Goal: Task Accomplishment & Management: Manage account settings

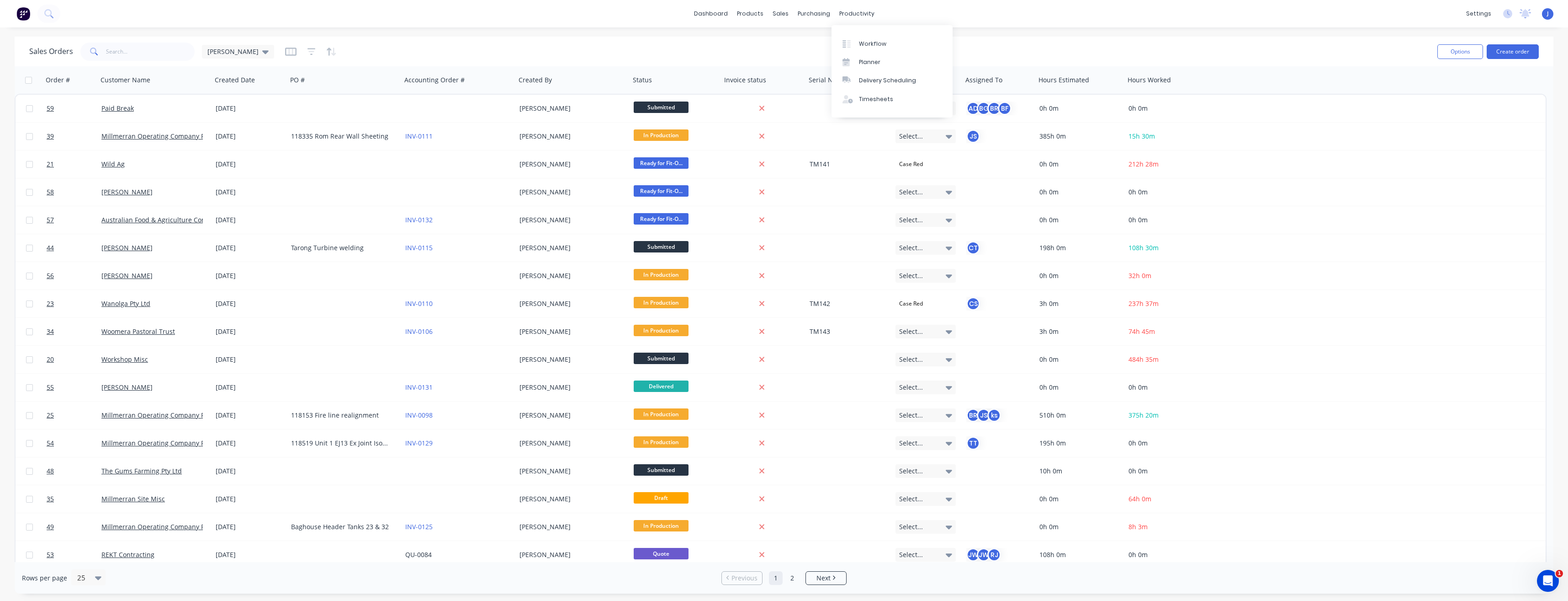
drag, startPoint x: 866, startPoint y: 10, endPoint x: 853, endPoint y: 28, distance: 22.2
click at [866, 10] on div "productivity" at bounding box center [857, 13] width 45 height 14
click at [873, 65] on div "Planner" at bounding box center [870, 61] width 21 height 8
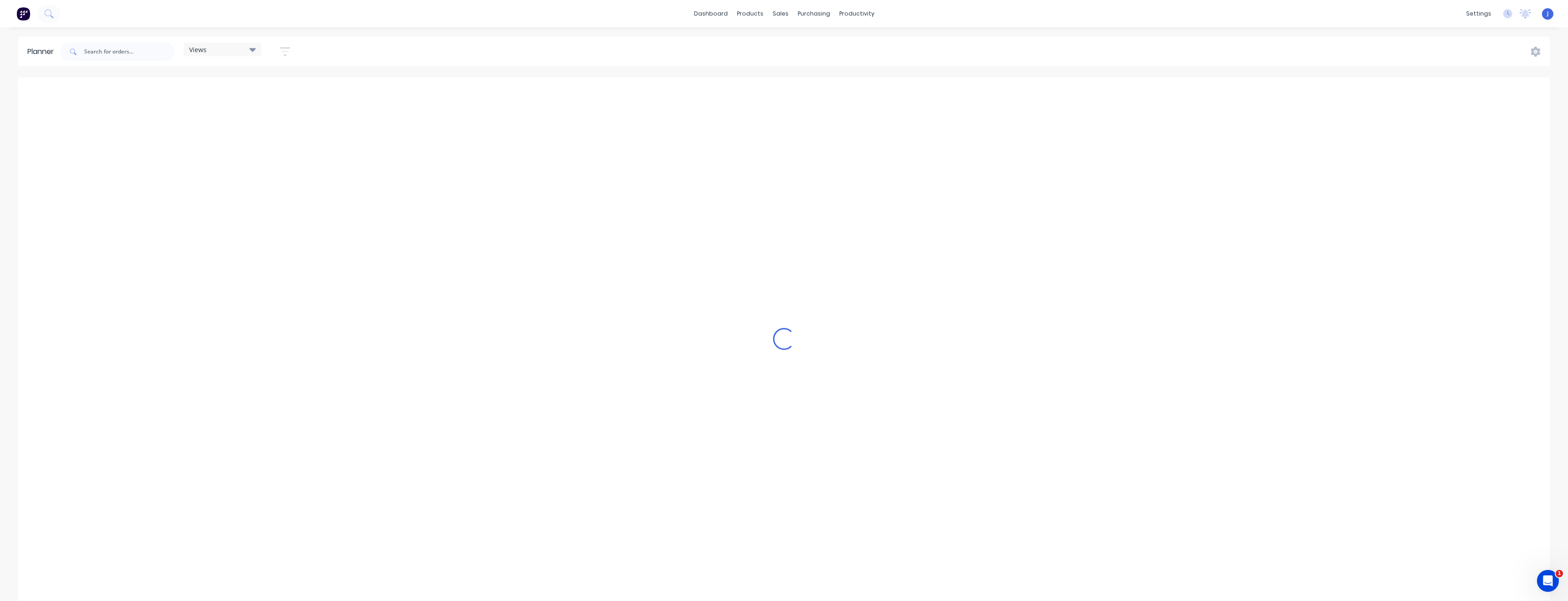
scroll to position [0, 2194]
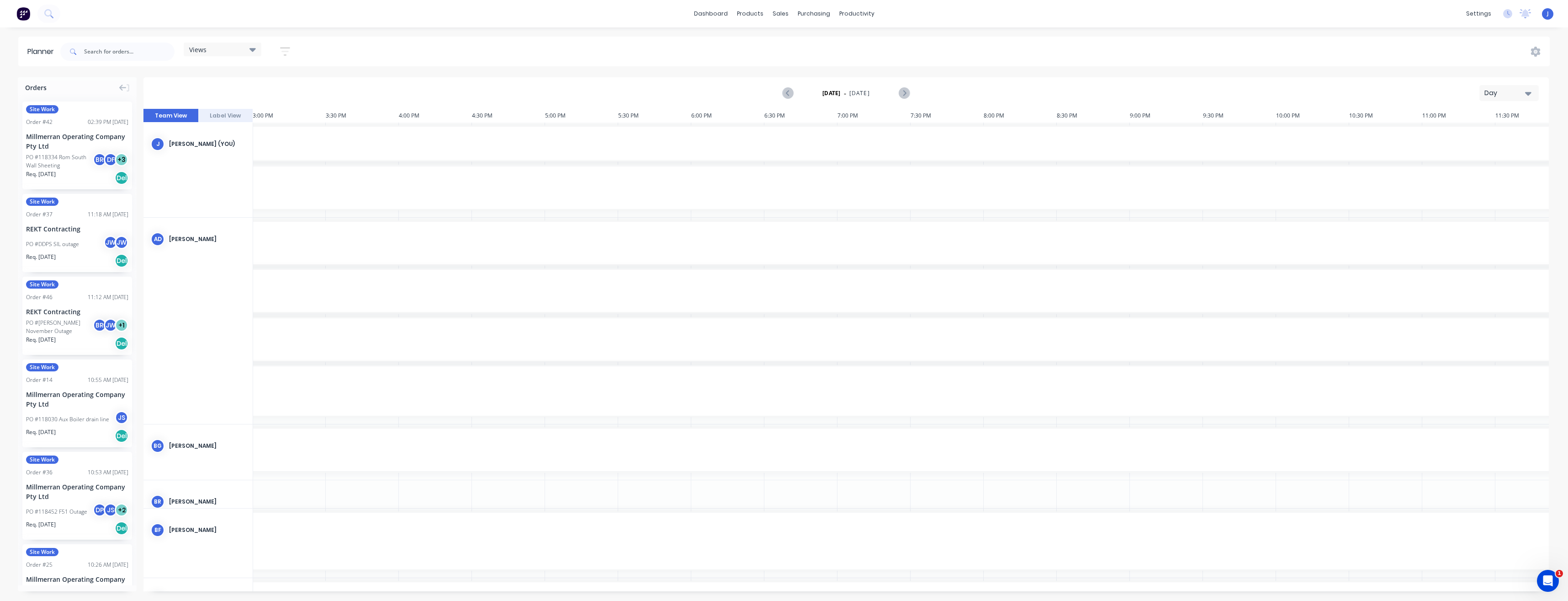
click at [1531, 92] on icon "button" at bounding box center [1528, 94] width 7 height 4
click at [1496, 137] on div "Week" at bounding box center [1492, 136] width 90 height 19
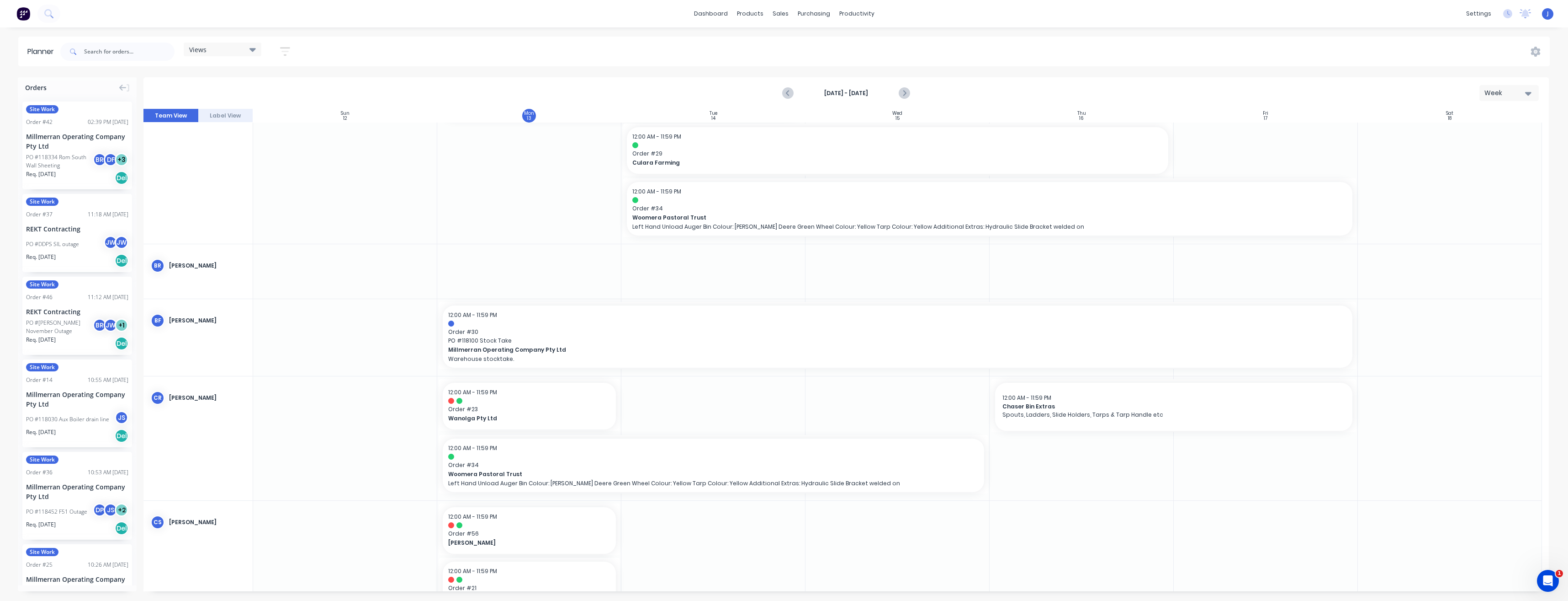
scroll to position [137, 0]
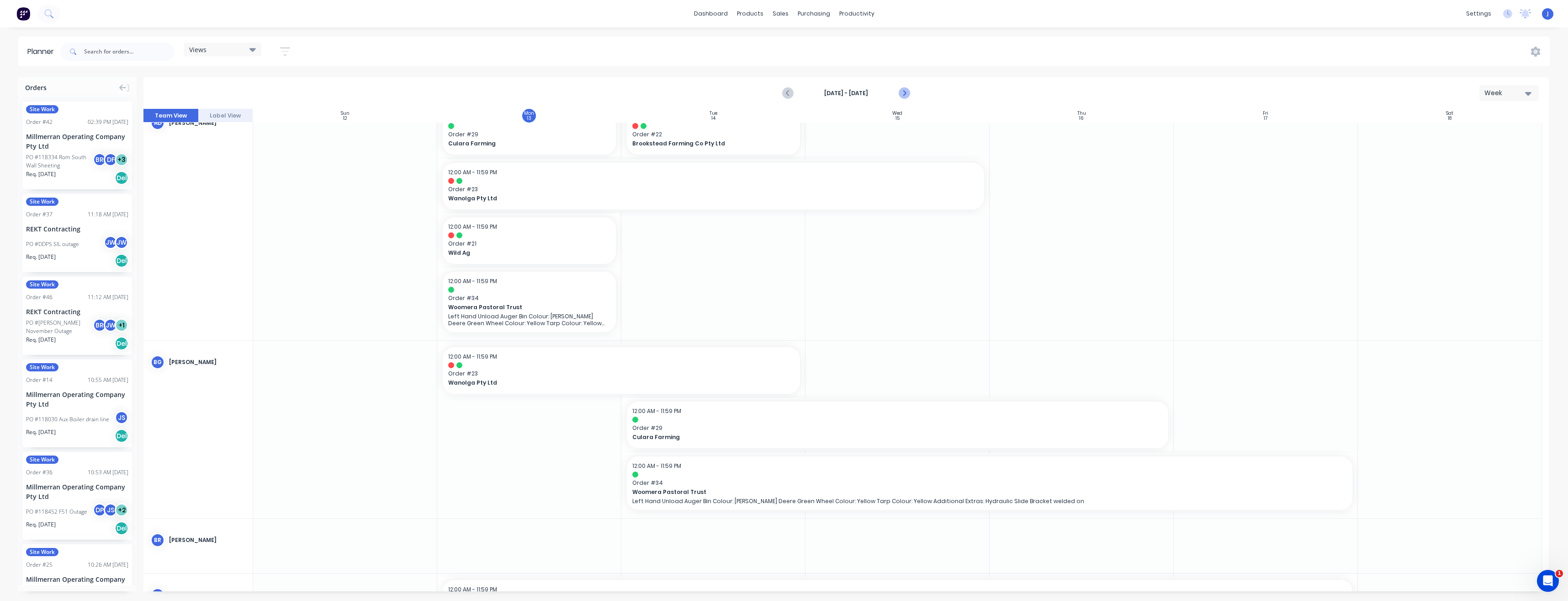
click at [902, 96] on icon "Next page" at bounding box center [904, 93] width 11 height 11
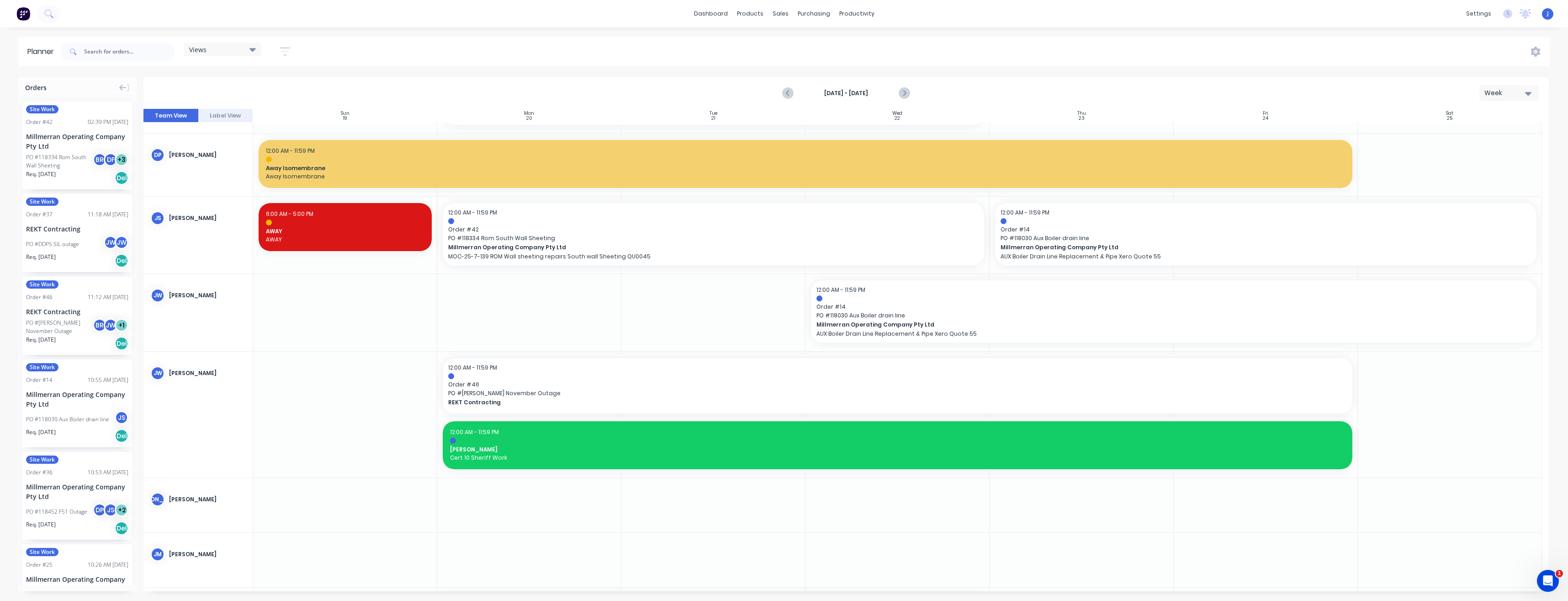
scroll to position [777, 0]
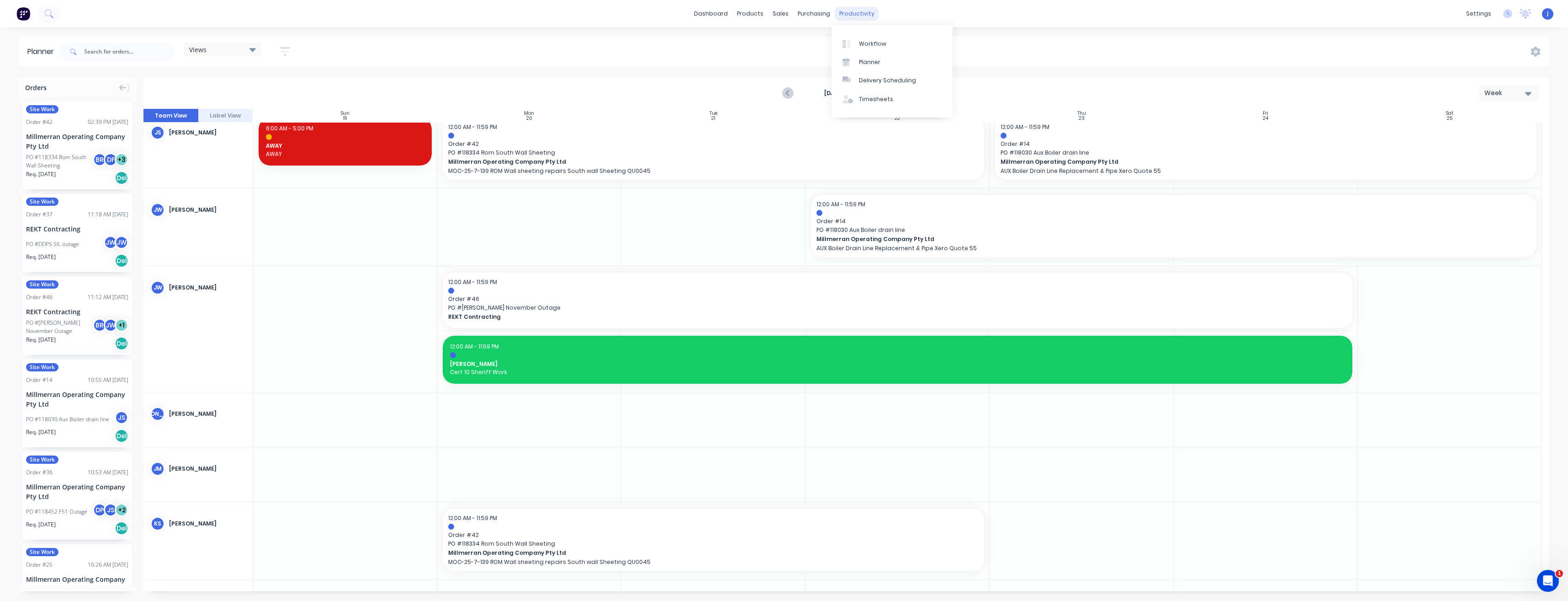
click at [870, 19] on div "productivity" at bounding box center [857, 13] width 45 height 14
click at [877, 98] on div "Timesheets" at bounding box center [876, 99] width 34 height 8
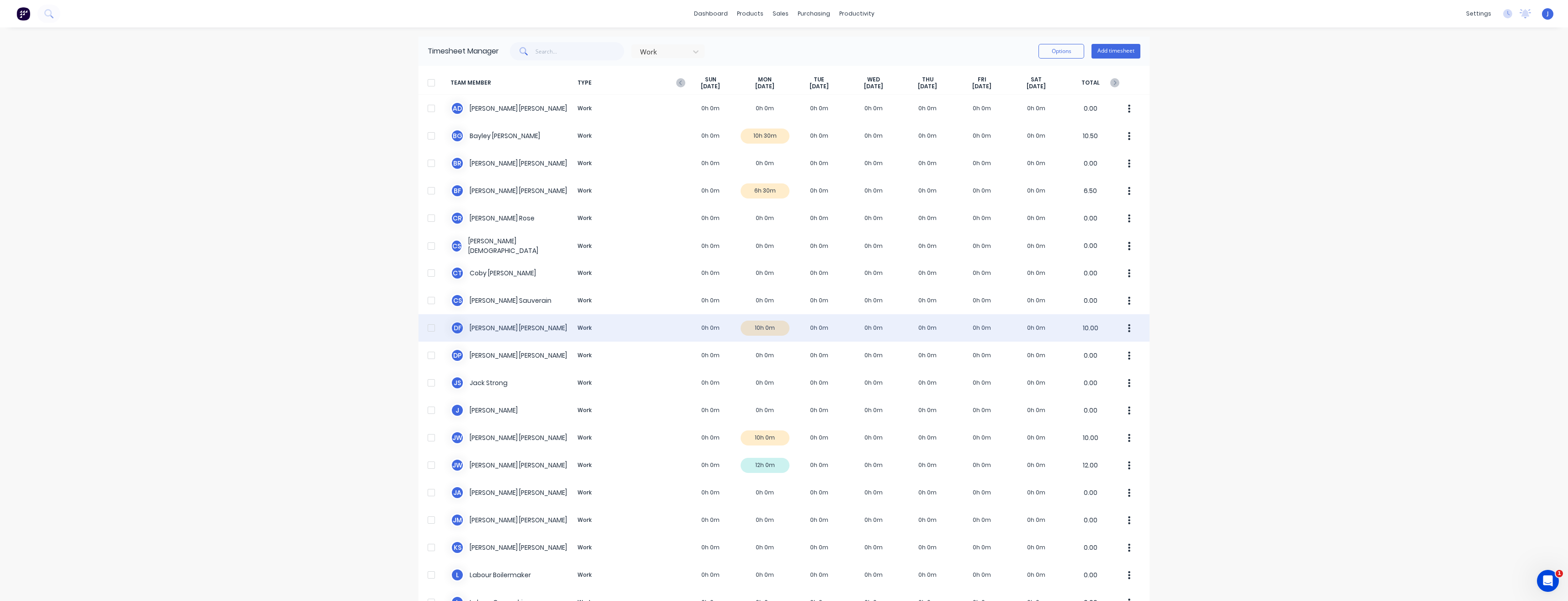
click at [493, 327] on div "D F Daniel Fowler Work 0h 0m 10h 0m 0h 0m 0h 0m 0h 0m 0h 0m 0h 0m 10.00" at bounding box center [784, 327] width 731 height 27
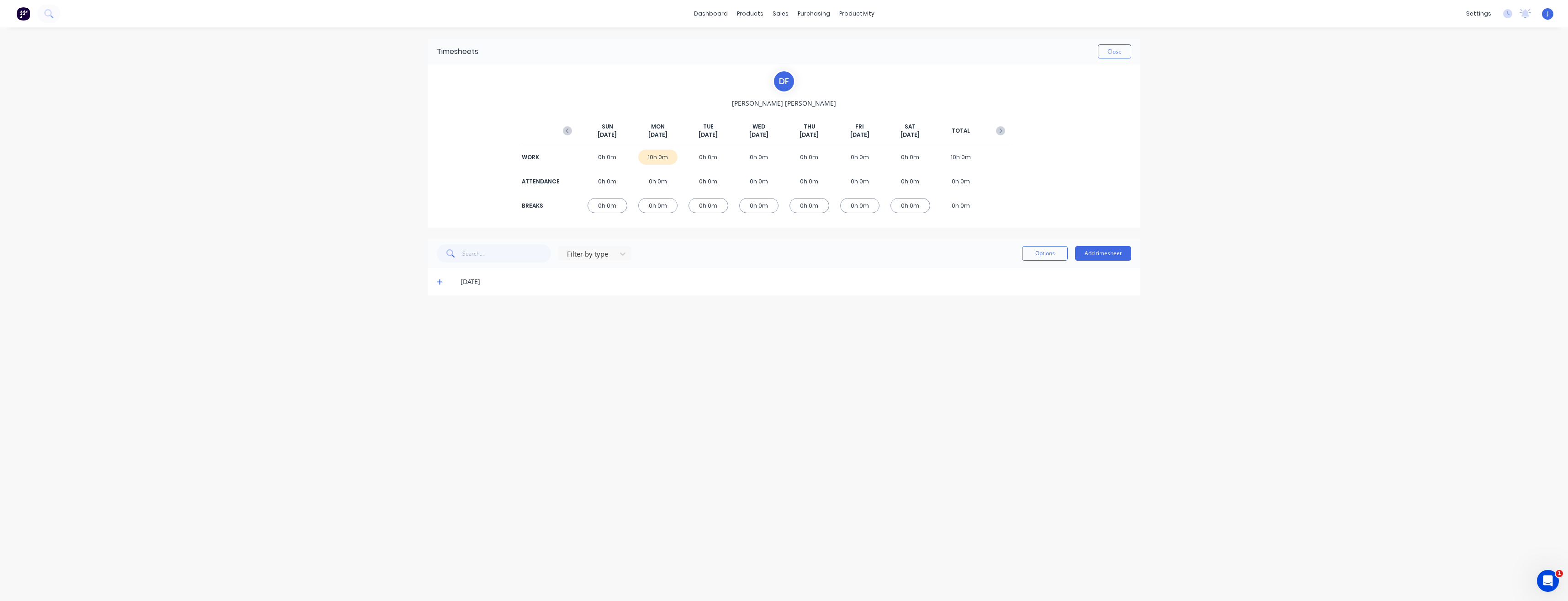
click at [444, 285] on span at bounding box center [442, 282] width 9 height 9
click at [862, 11] on div "productivity" at bounding box center [857, 13] width 45 height 14
click at [871, 60] on div "Planner" at bounding box center [870, 61] width 21 height 8
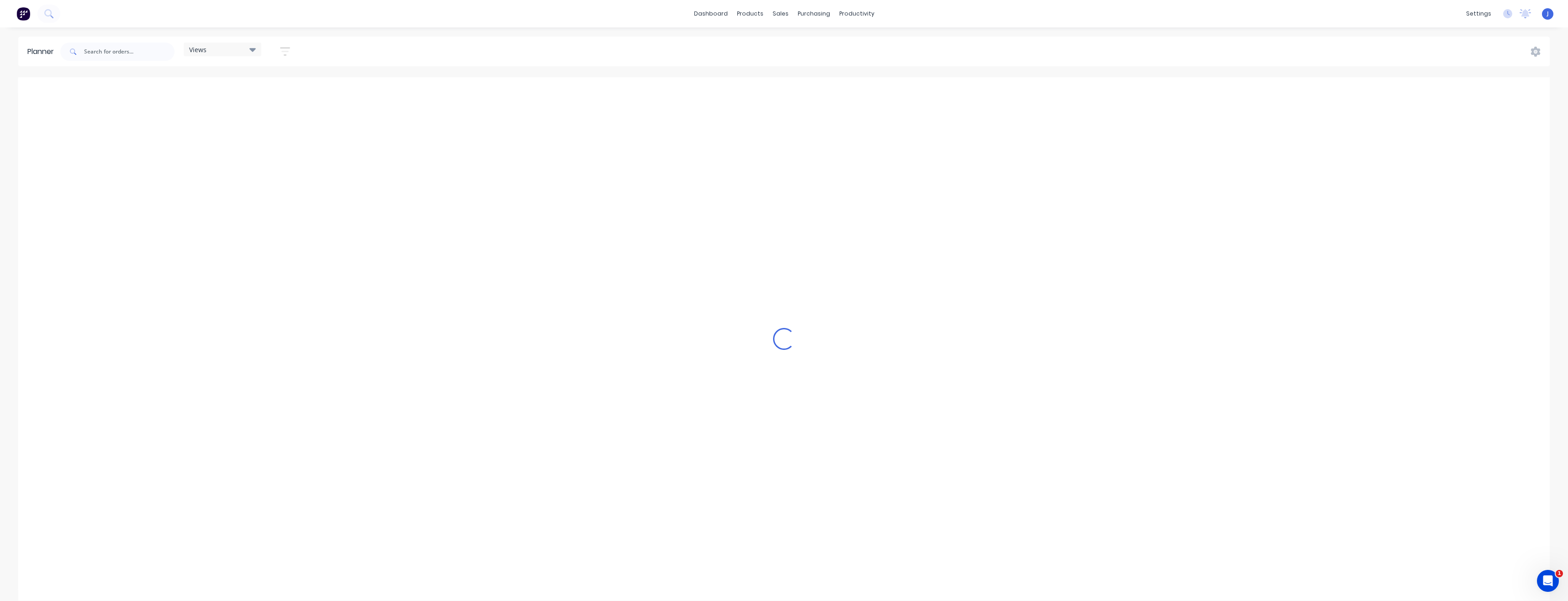
scroll to position [0, 2194]
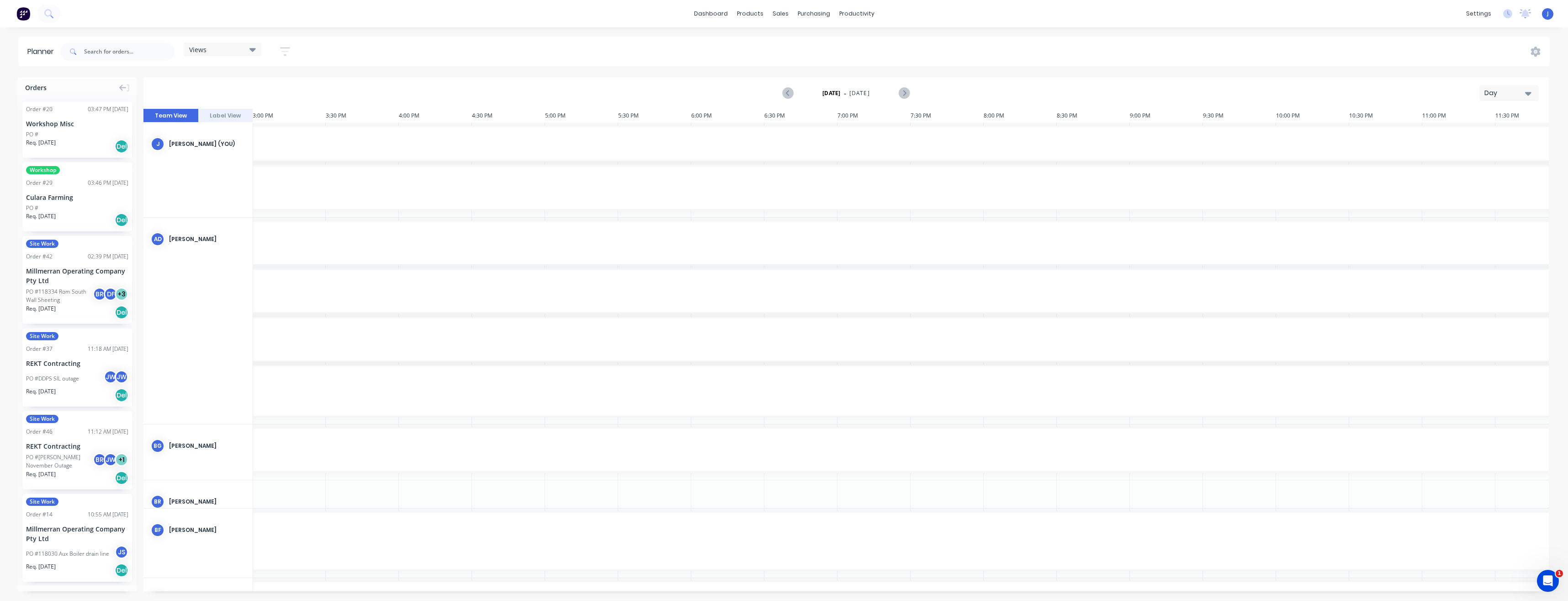
click at [1527, 94] on icon "button" at bounding box center [1528, 94] width 7 height 4
click at [1509, 132] on div "Week" at bounding box center [1492, 136] width 90 height 19
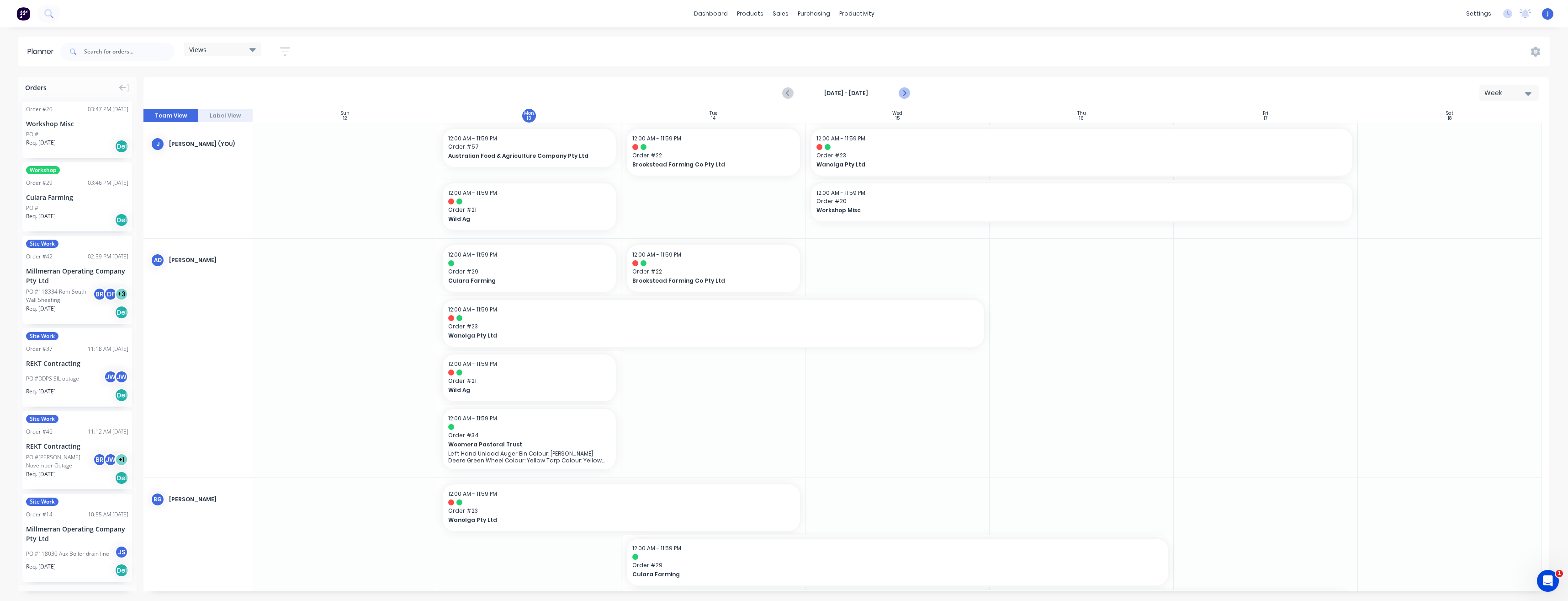
click at [907, 92] on icon "Next page" at bounding box center [904, 93] width 11 height 11
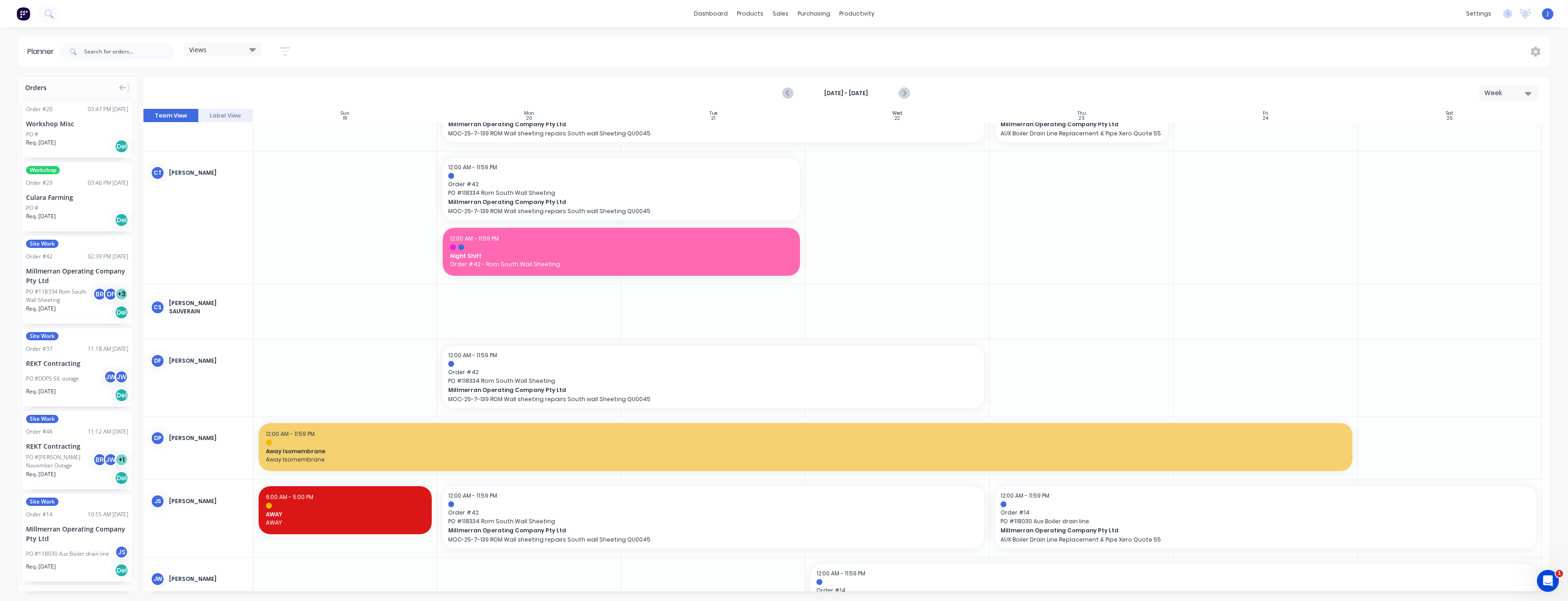
scroll to position [411, 0]
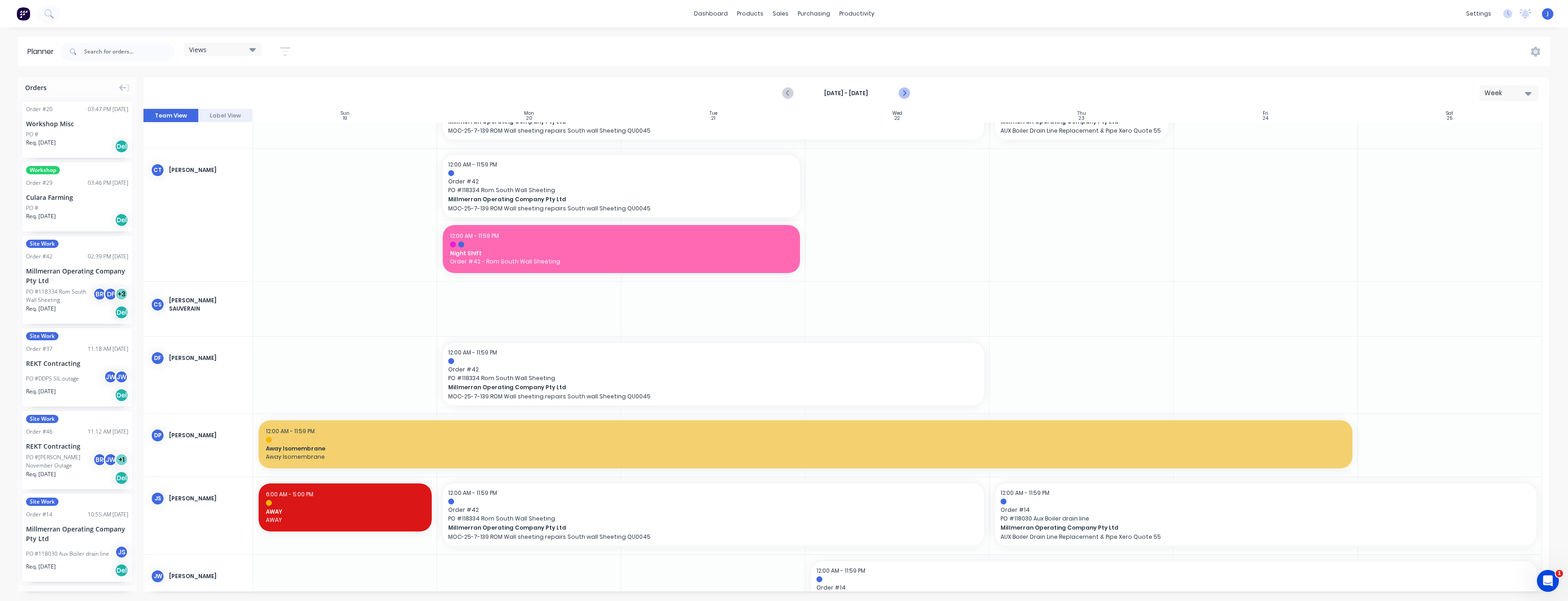
click at [902, 96] on icon "Next page" at bounding box center [904, 93] width 4 height 7
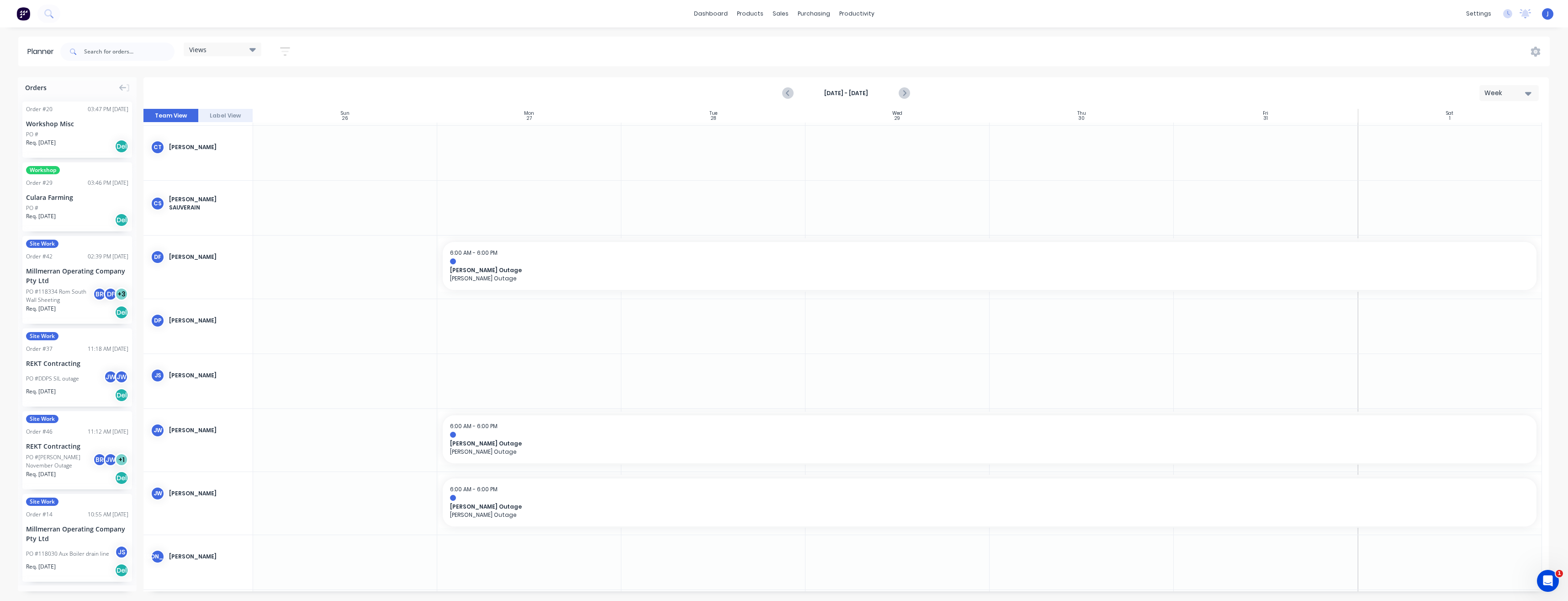
scroll to position [389, 0]
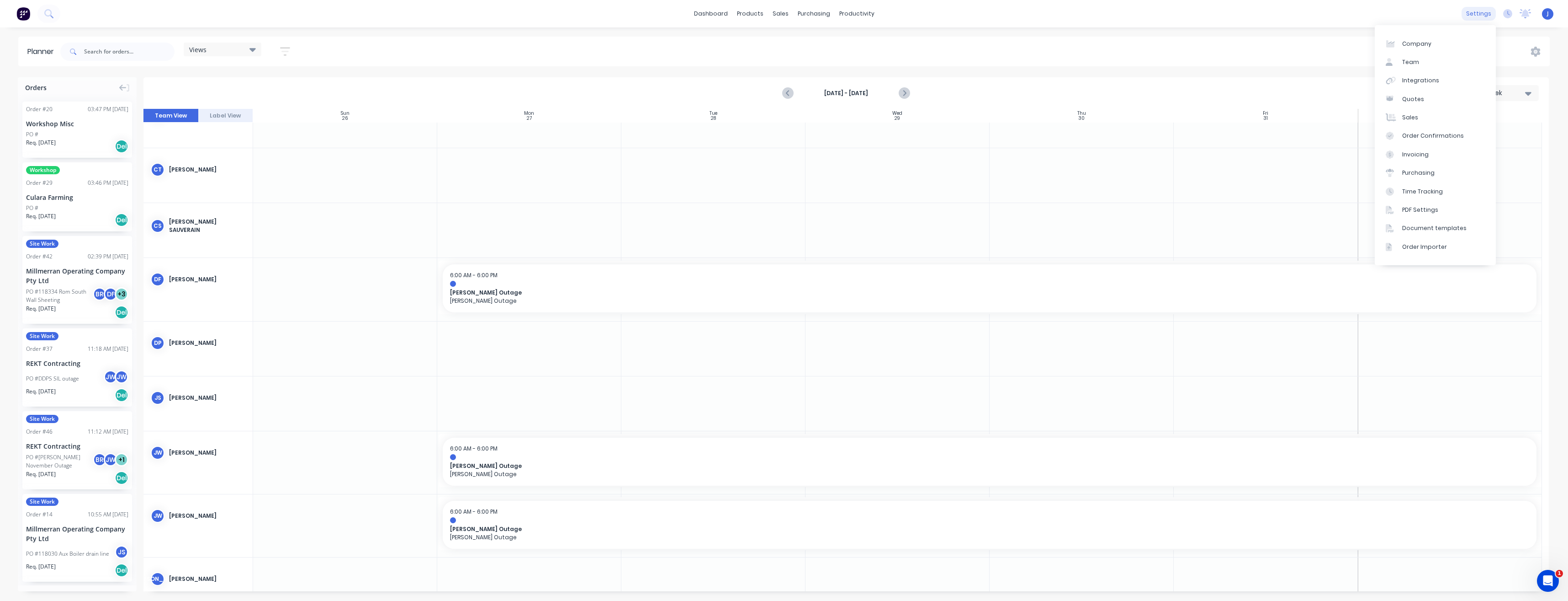
click at [1480, 18] on div "settings" at bounding box center [1479, 13] width 34 height 14
click at [1428, 63] on link "Team" at bounding box center [1435, 62] width 121 height 19
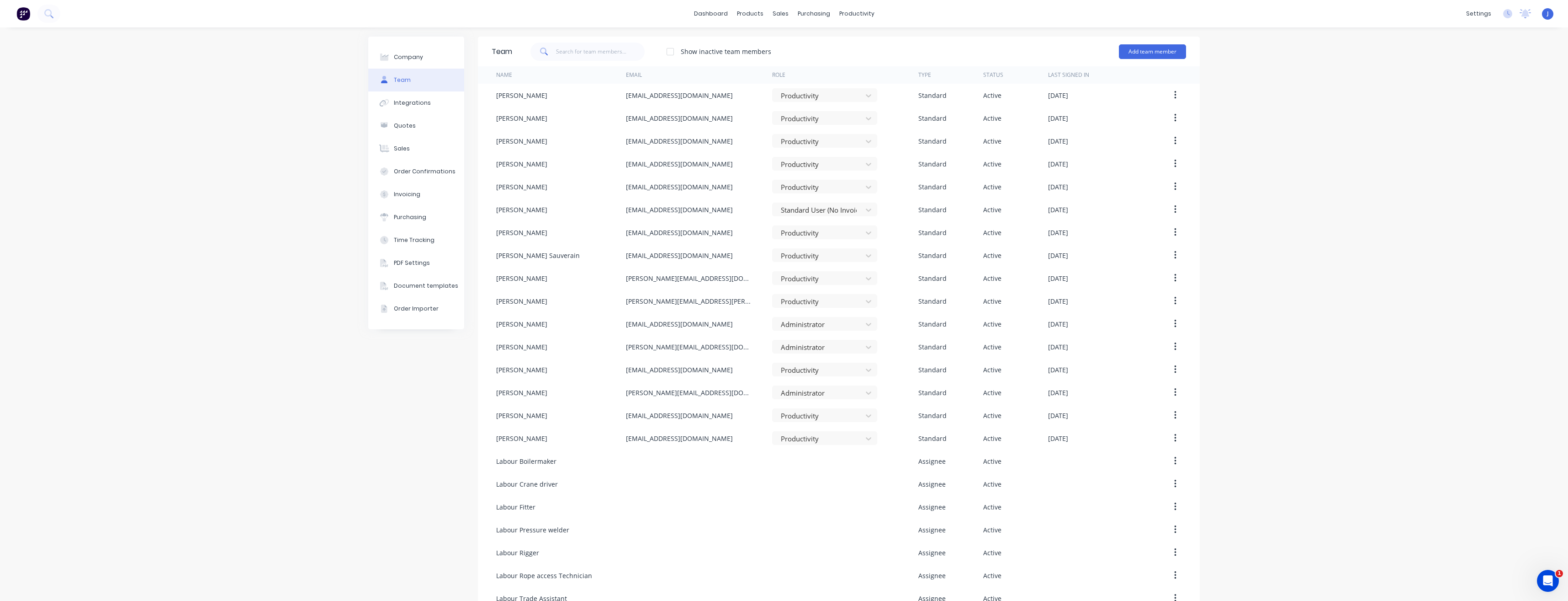
click at [1477, 8] on div "settings" at bounding box center [1479, 13] width 34 height 14
click at [1468, 25] on div "dashboard products sales purchasing productivity dashboard products Product Cat…" at bounding box center [784, 13] width 1568 height 27
click at [1471, 16] on div "settings" at bounding box center [1479, 13] width 34 height 14
click at [1419, 189] on div "Time Tracking" at bounding box center [1415, 191] width 41 height 8
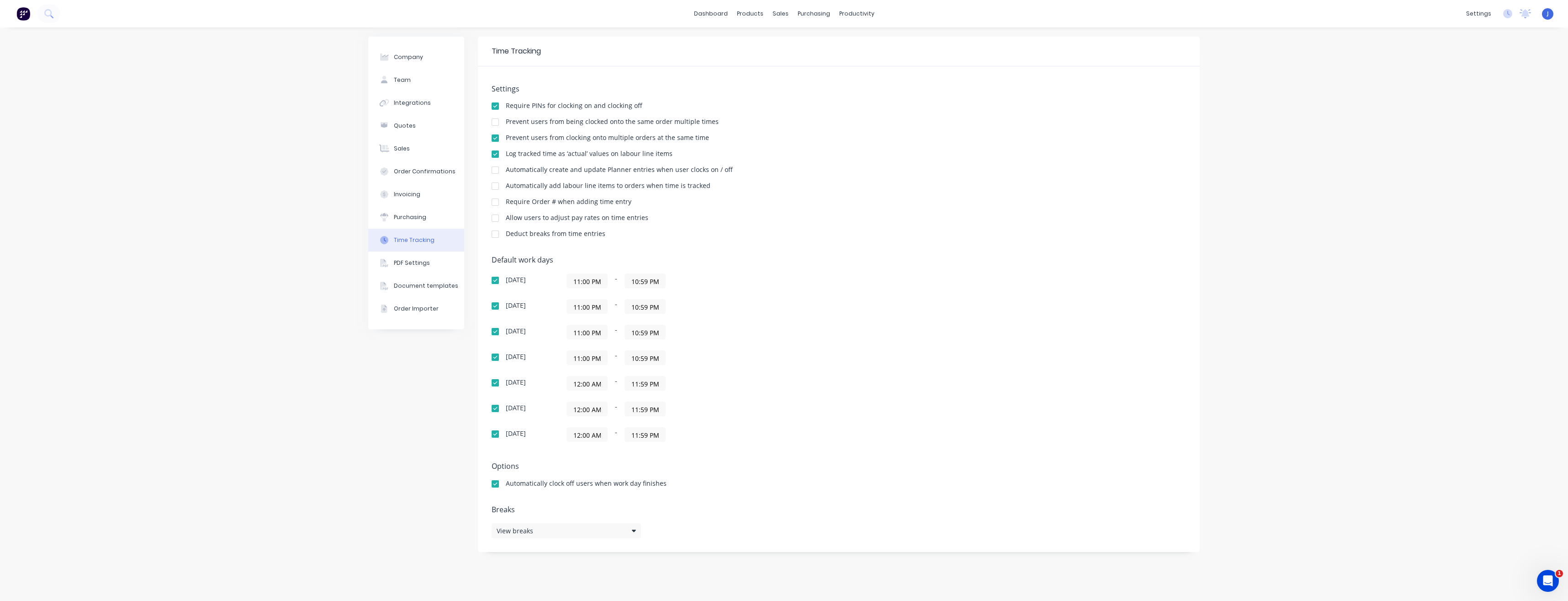
click at [593, 361] on input "11:00 PM" at bounding box center [587, 357] width 40 height 14
click at [733, 360] on div "11:00 PM - 10:59 PM" at bounding box center [681, 357] width 229 height 15
click at [580, 360] on input "11:00 PM" at bounding box center [587, 357] width 40 height 14
click at [634, 407] on div "AM" at bounding box center [636, 406] width 22 height 16
type input "12:00 AM"
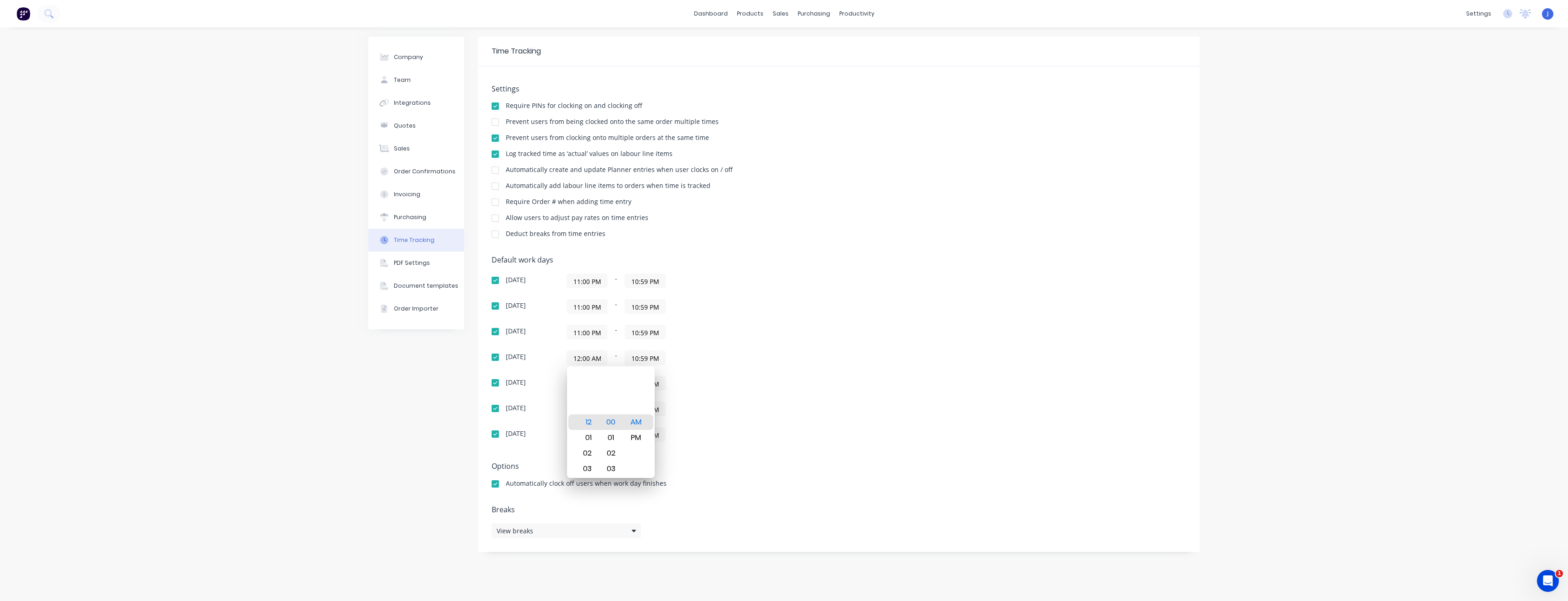
click at [656, 359] on input "10:59 PM" at bounding box center [644, 357] width 40 height 14
click at [640, 359] on input "10:59 PM" at bounding box center [644, 357] width 40 height 14
click at [690, 356] on div "12:00 AM - 10:59 PM" at bounding box center [681, 357] width 229 height 15
drag, startPoint x: 647, startPoint y: 357, endPoint x: 622, endPoint y: 359, distance: 25.1
click at [622, 359] on div "12:00 AM - 10:59 PM" at bounding box center [681, 357] width 229 height 15
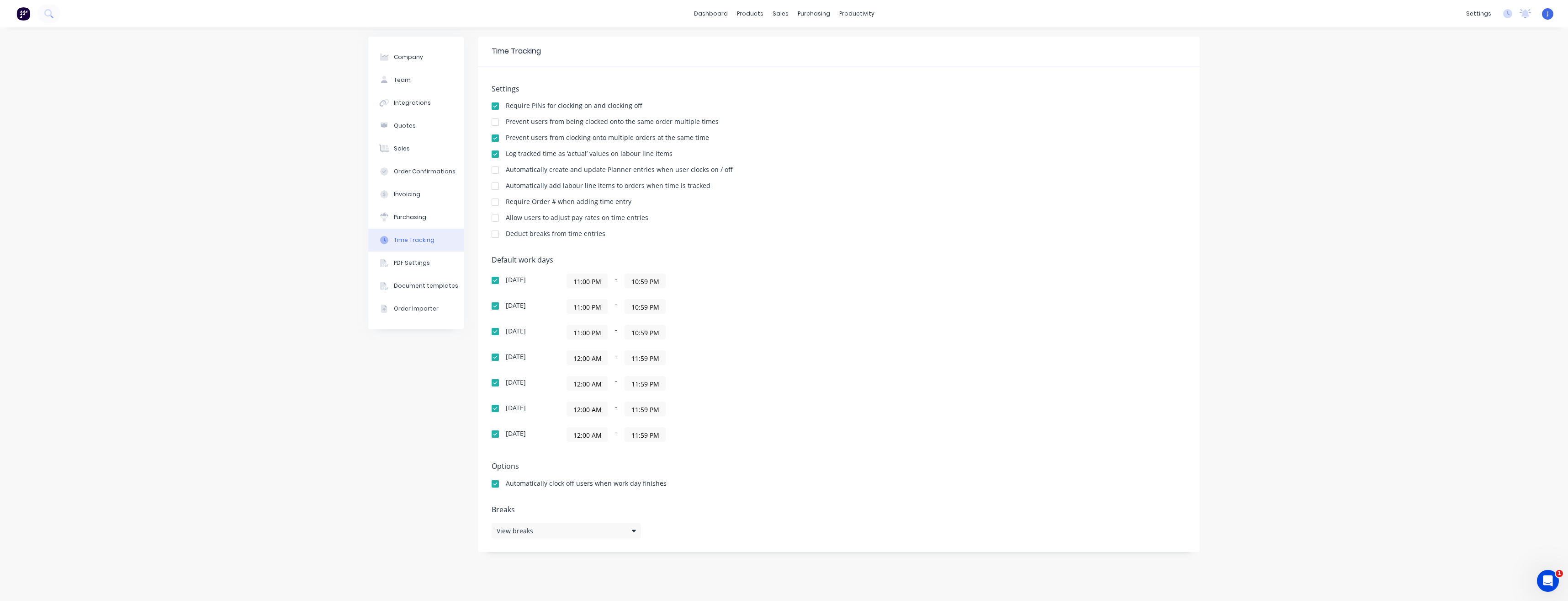
type input "11:59 PM"
click at [582, 330] on input "11:00 PM" at bounding box center [587, 331] width 40 height 14
click at [754, 352] on div "12:00 AM - 11:59 PM" at bounding box center [681, 357] width 229 height 15
click at [579, 330] on input "11:00 PM" at bounding box center [587, 331] width 40 height 14
click at [592, 333] on input "12:00 PM" at bounding box center [587, 331] width 40 height 14
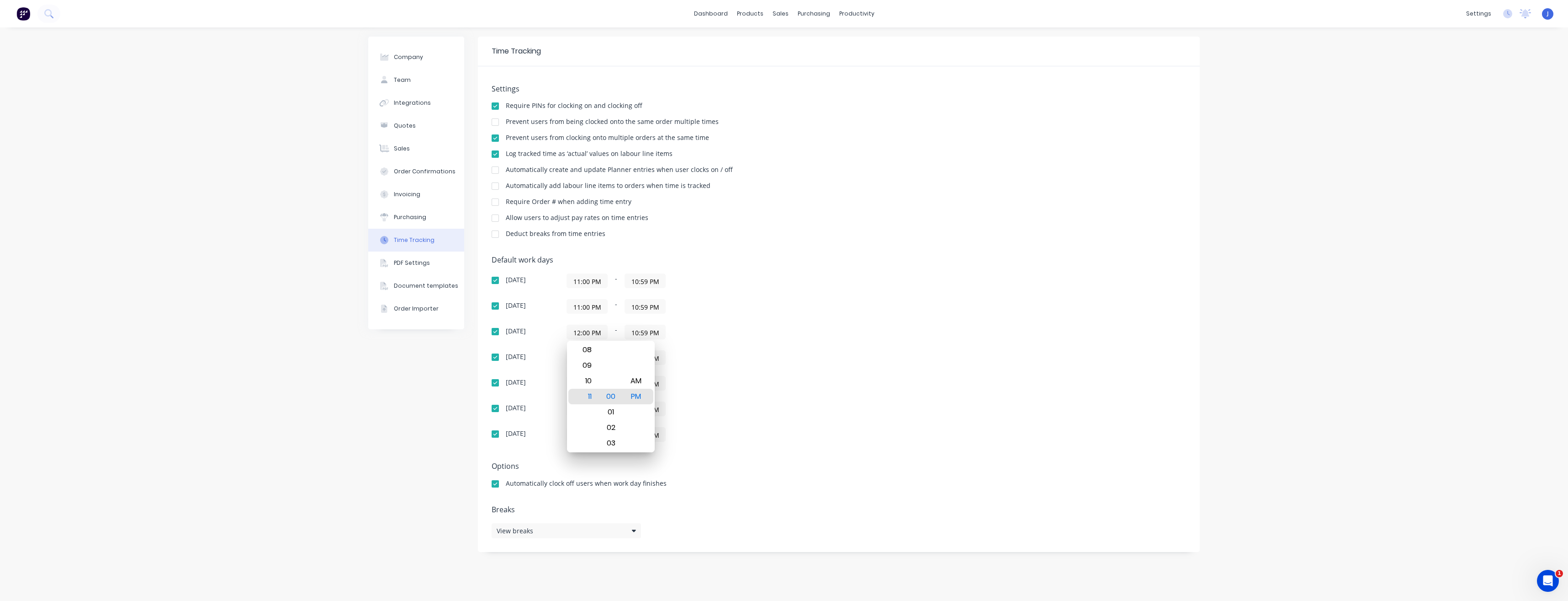
click at [589, 332] on input "12:00 PM" at bounding box center [587, 331] width 40 height 14
type input "12:00 PM"
click at [729, 366] on div "Sunday 11:00 PM - 10:59 PM Monday 11:00 PM - 10:59 PM Tuesday 12:00 PM - 10:59 …" at bounding box center [652, 357] width 320 height 168
click at [638, 333] on input "10:59 PM" at bounding box center [644, 331] width 40 height 14
click at [694, 325] on div "12:00 PM - 10:59 PM" at bounding box center [681, 332] width 229 height 15
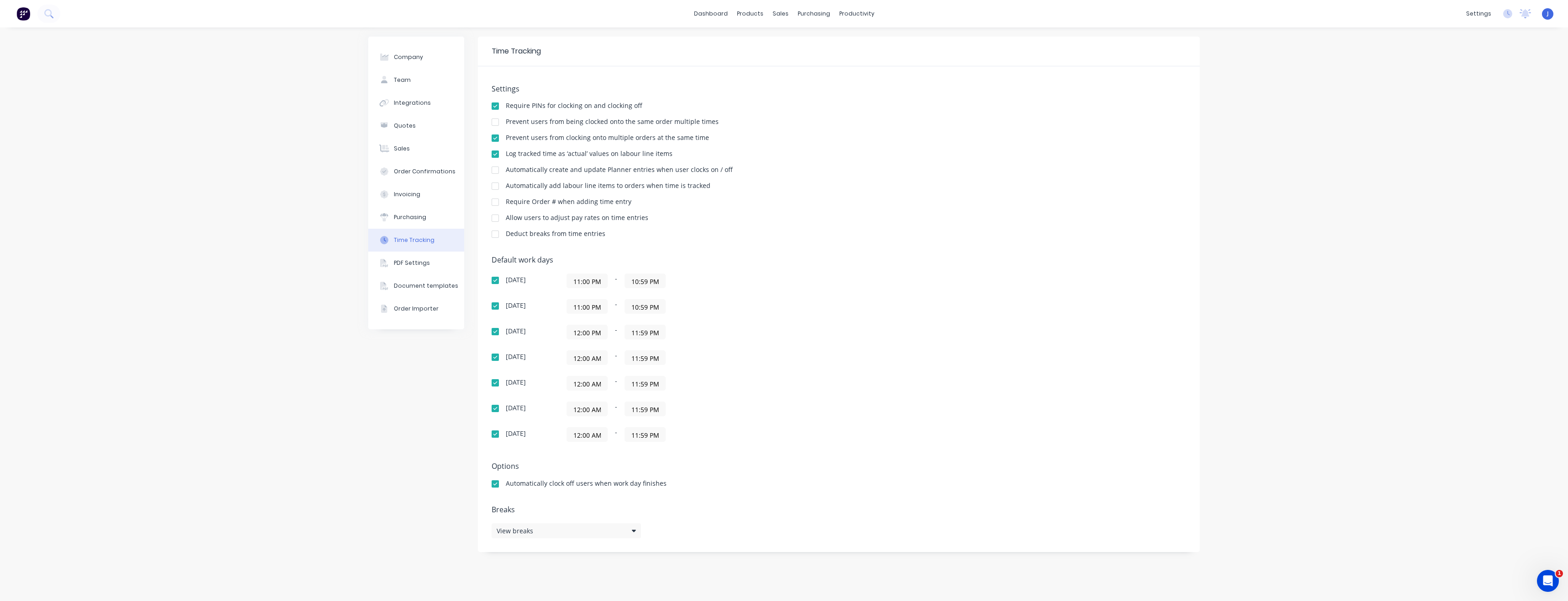
type input "11:59 PM"
click at [579, 307] on input "11:00 PM" at bounding box center [587, 306] width 40 height 14
type input "12:00 PM"
click at [701, 331] on div "12:00 PM - 11:59 PM" at bounding box center [681, 332] width 229 height 15
click at [637, 308] on input "10:59 PM" at bounding box center [644, 306] width 40 height 14
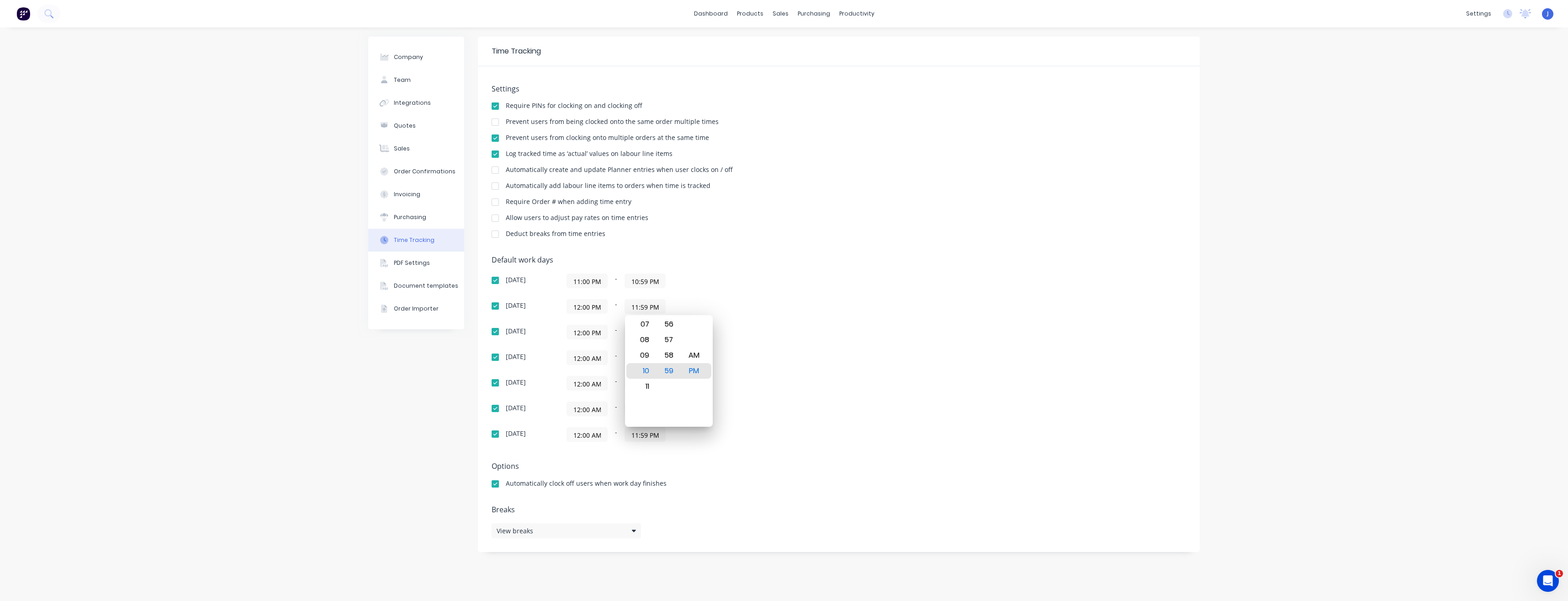
type input "11:59 PM"
click at [694, 281] on div "11:00 PM - 10:59 PM" at bounding box center [681, 281] width 229 height 15
click at [578, 281] on input "11:00 PM" at bounding box center [587, 280] width 40 height 14
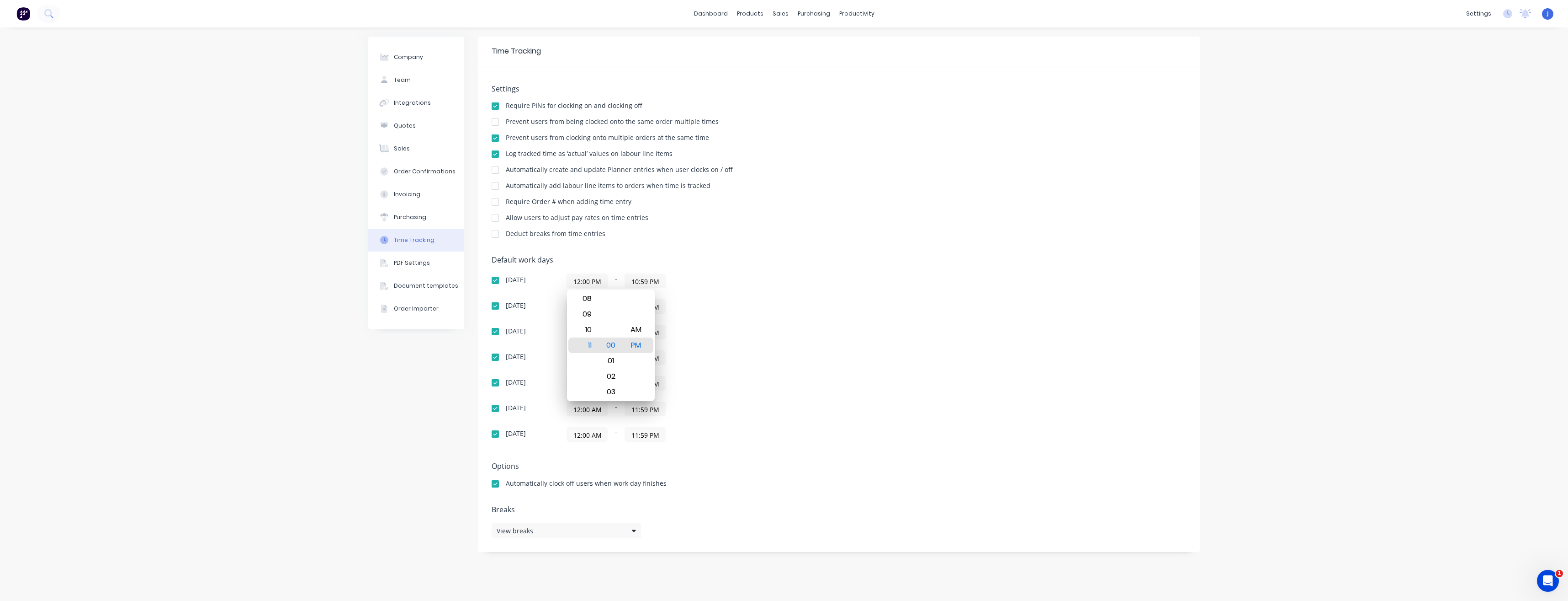
type input "12:00 PM"
click at [696, 282] on div "12:00 PM - 10:59 PM" at bounding box center [681, 281] width 229 height 15
click at [637, 282] on input "10:59 PM" at bounding box center [644, 280] width 40 height 14
type input "11:59 PM"
click at [707, 271] on div "Default work days Sunday 12:00 PM - 11:59 PM Monday 12:00 PM - 11:59 PM Tuesday…" at bounding box center [839, 354] width 695 height 197
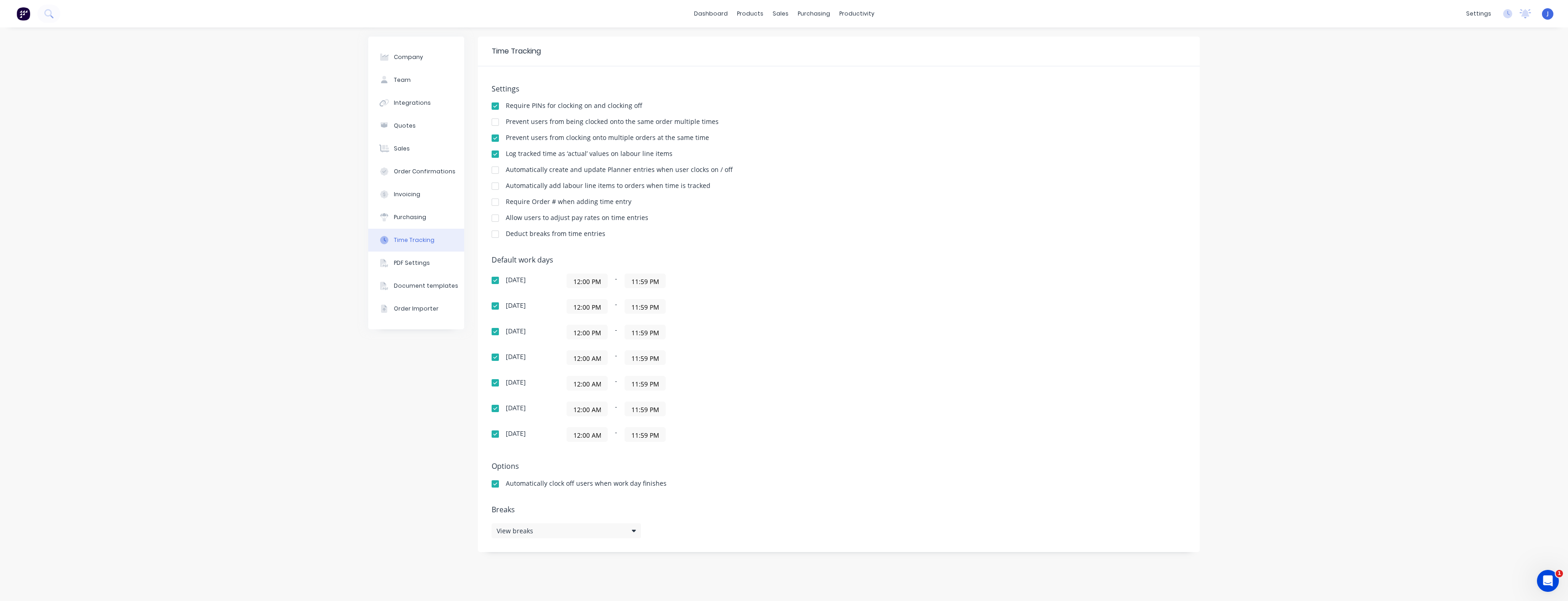
click at [865, 331] on div "Default work days Sunday 12:00 PM - 11:59 PM Monday 12:00 PM - 11:59 PM Tuesday…" at bounding box center [839, 354] width 695 height 197
click at [638, 333] on input "10:59 PM" at bounding box center [644, 331] width 40 height 14
click at [755, 327] on div "12:00 PM - 01:59 PM" at bounding box center [681, 332] width 229 height 15
click at [634, 333] on input "01:59 PM" at bounding box center [644, 331] width 40 height 14
click at [751, 324] on div "Sunday 12:00 PM - 11:59 PM Monday 12:00 PM - 11:59 PM Tuesday 12:00 PM - 1:59 P…" at bounding box center [652, 357] width 320 height 168
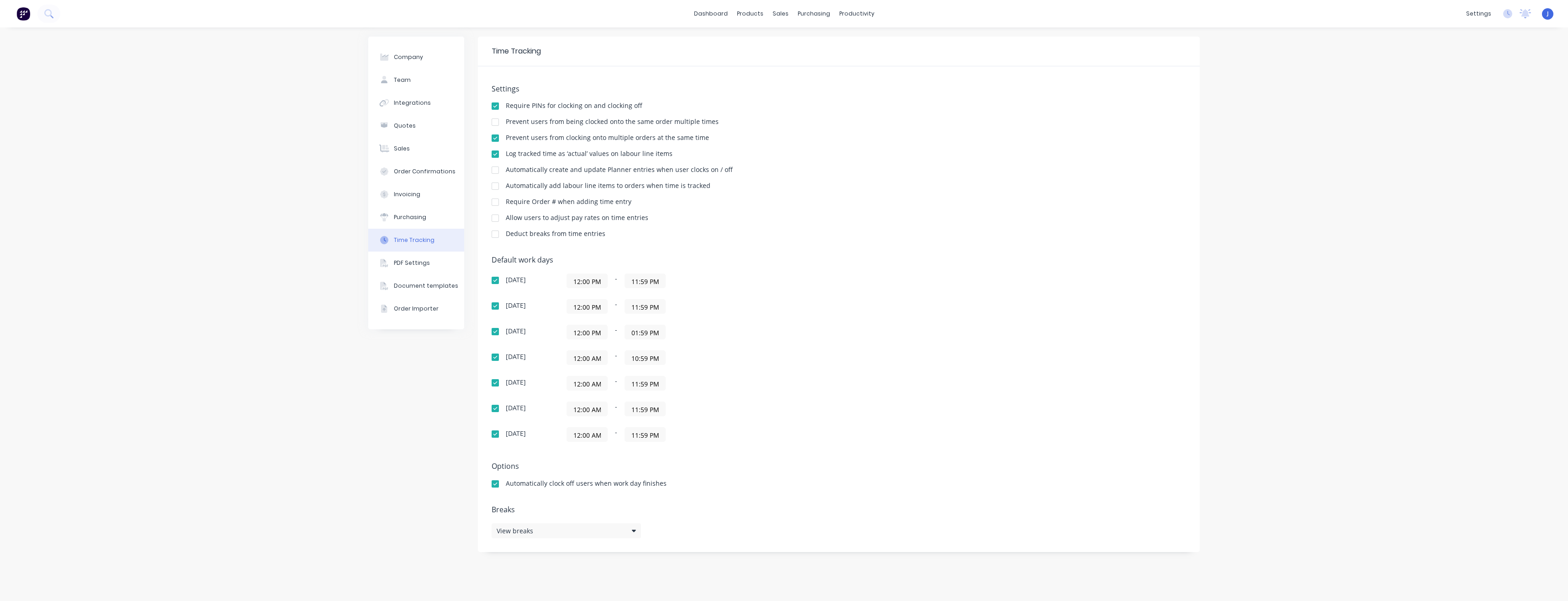
click at [637, 333] on input "01:59 PM" at bounding box center [644, 331] width 40 height 14
type input "11:59 PM"
click at [778, 358] on div "12:00 AM - 10:59 PM" at bounding box center [681, 357] width 229 height 15
click at [636, 359] on input "10:59 PM" at bounding box center [644, 357] width 40 height 14
type input "11:59 PM"
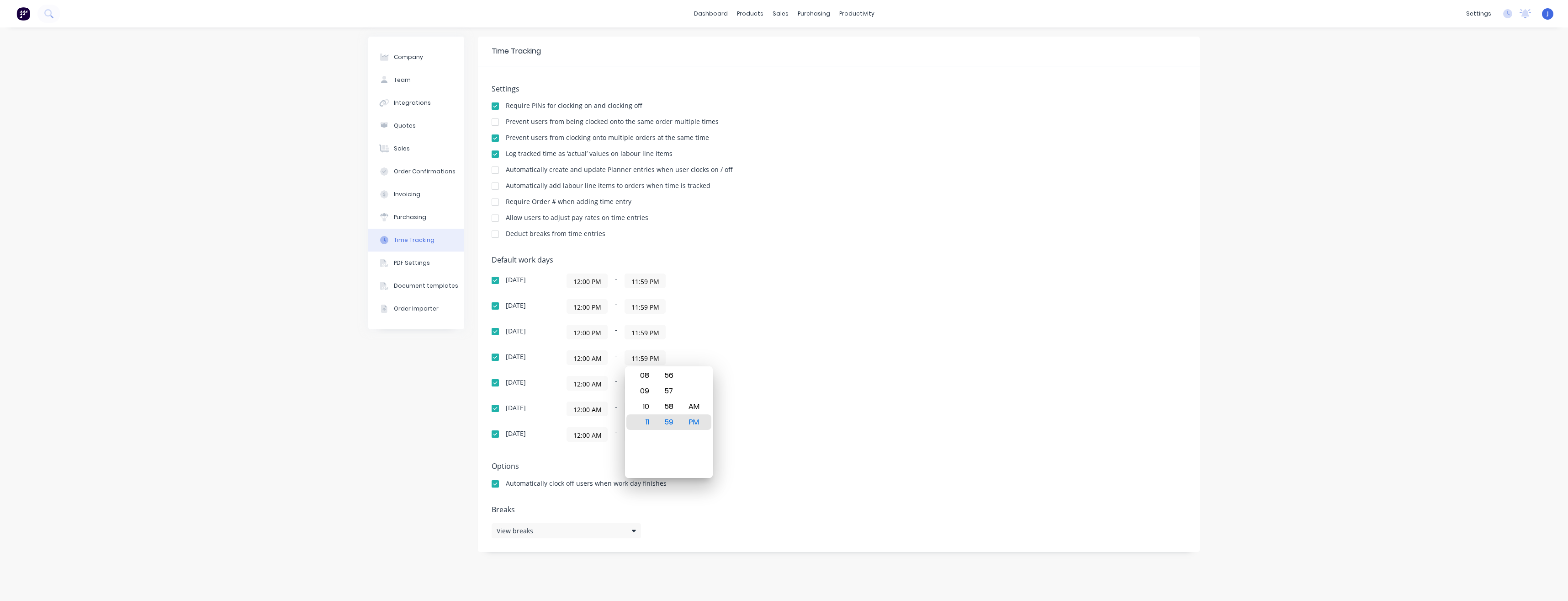
click at [806, 407] on div "Friday 12:00 AM - 11:59 PM" at bounding box center [652, 408] width 320 height 15
click at [595, 332] on input "12:00 PM" at bounding box center [587, 331] width 40 height 14
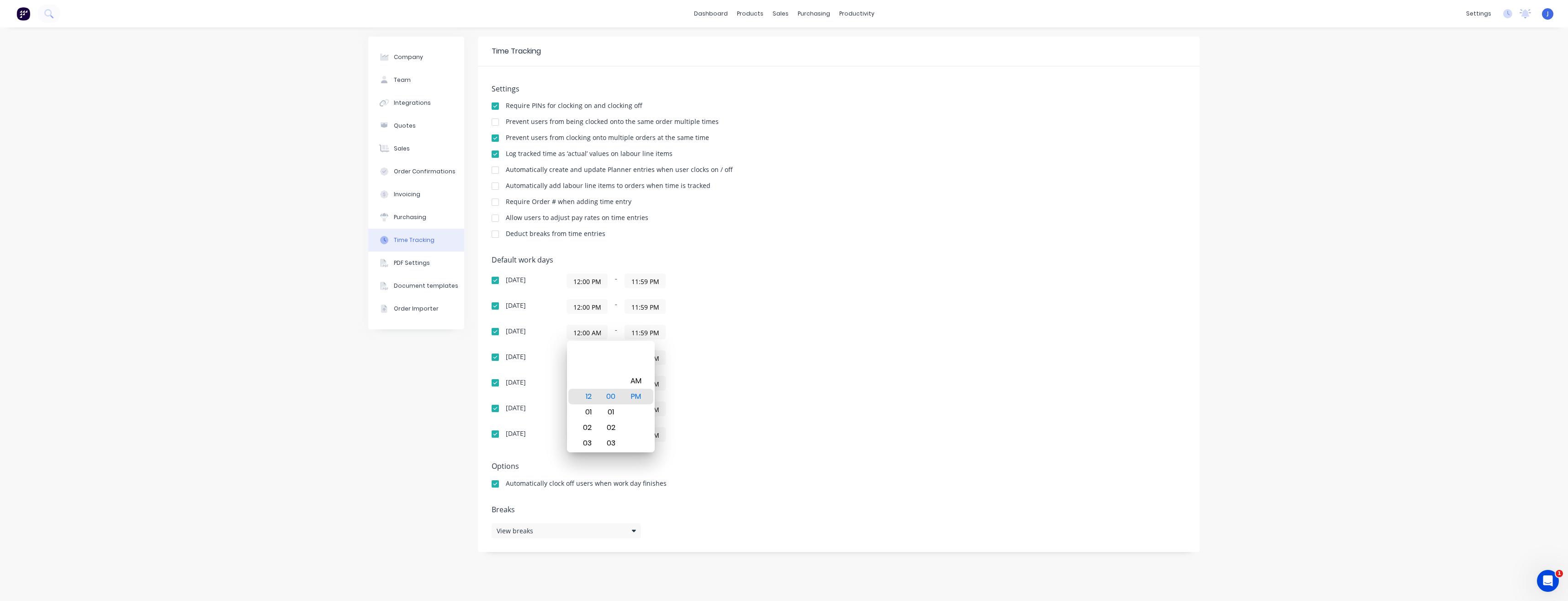
type input "12:00 AM"
click at [597, 307] on input "12:00 PM" at bounding box center [587, 306] width 40 height 14
click at [597, 305] on input "12:00 PM" at bounding box center [587, 306] width 40 height 14
type input "12:00 AM"
click at [593, 282] on input "12:00 PM" at bounding box center [587, 280] width 40 height 14
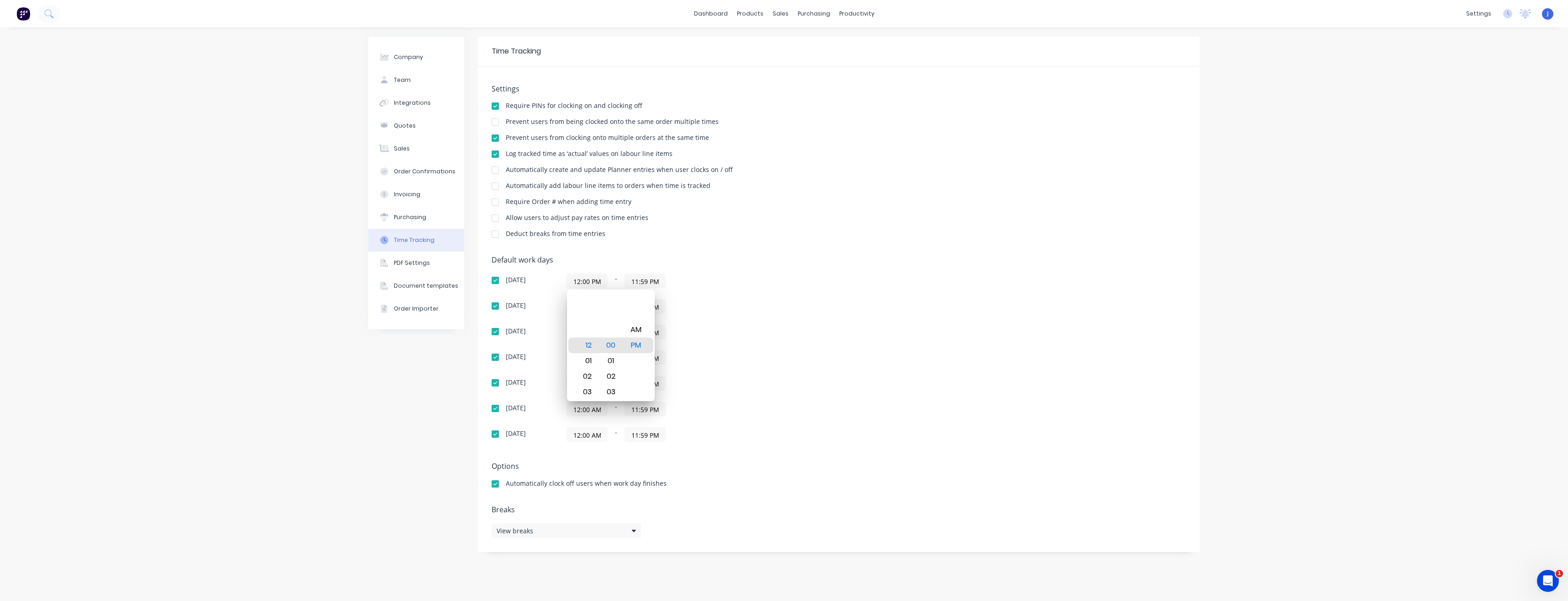
click at [780, 300] on div "12:00 AM - 11:59 PM" at bounding box center [681, 306] width 229 height 15
click at [593, 282] on input "12:00 PM" at bounding box center [587, 280] width 40 height 14
type input "12:00 AM"
click at [739, 340] on div "Sunday 12:00 AM - 11:59 PM Monday 12:00 AM - 11:59 PM Tuesday 12:00 AM - 11:59 …" at bounding box center [652, 357] width 320 height 168
click at [497, 482] on div at bounding box center [496, 484] width 19 height 19
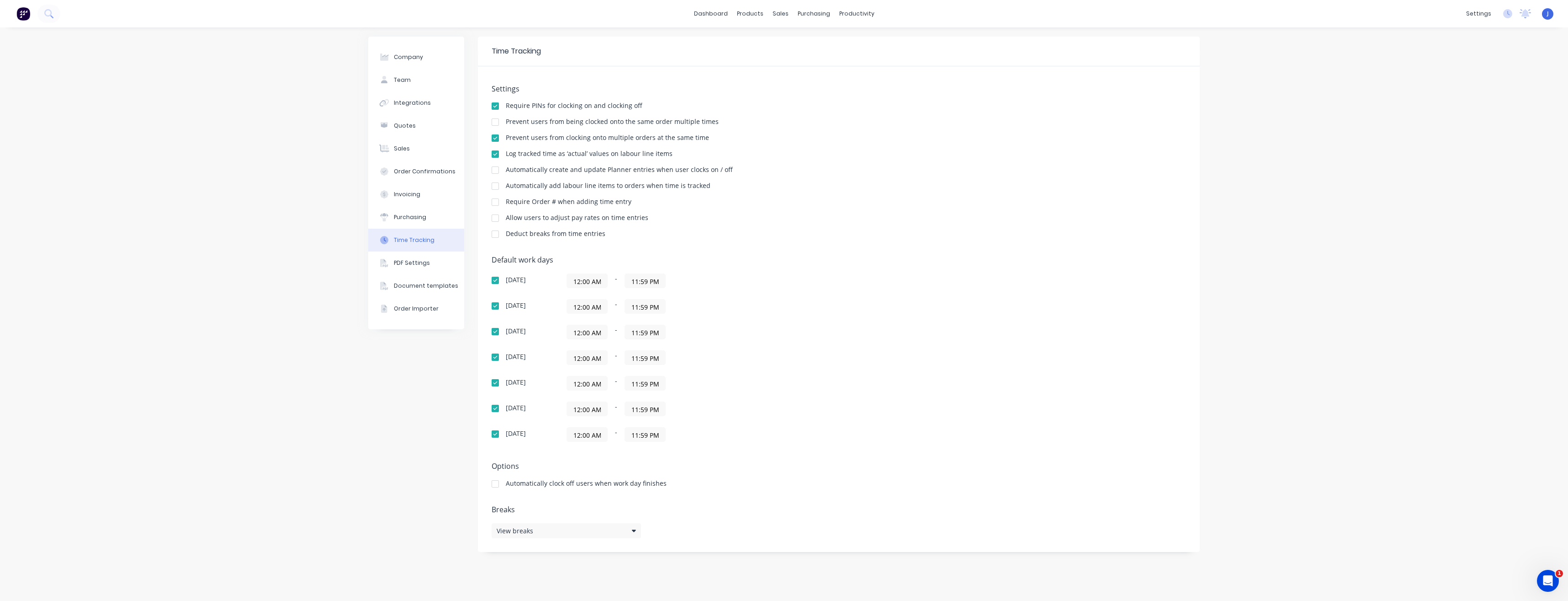
click at [496, 485] on div at bounding box center [496, 484] width 19 height 19
click at [1508, 14] on icon at bounding box center [1508, 14] width 9 height 9
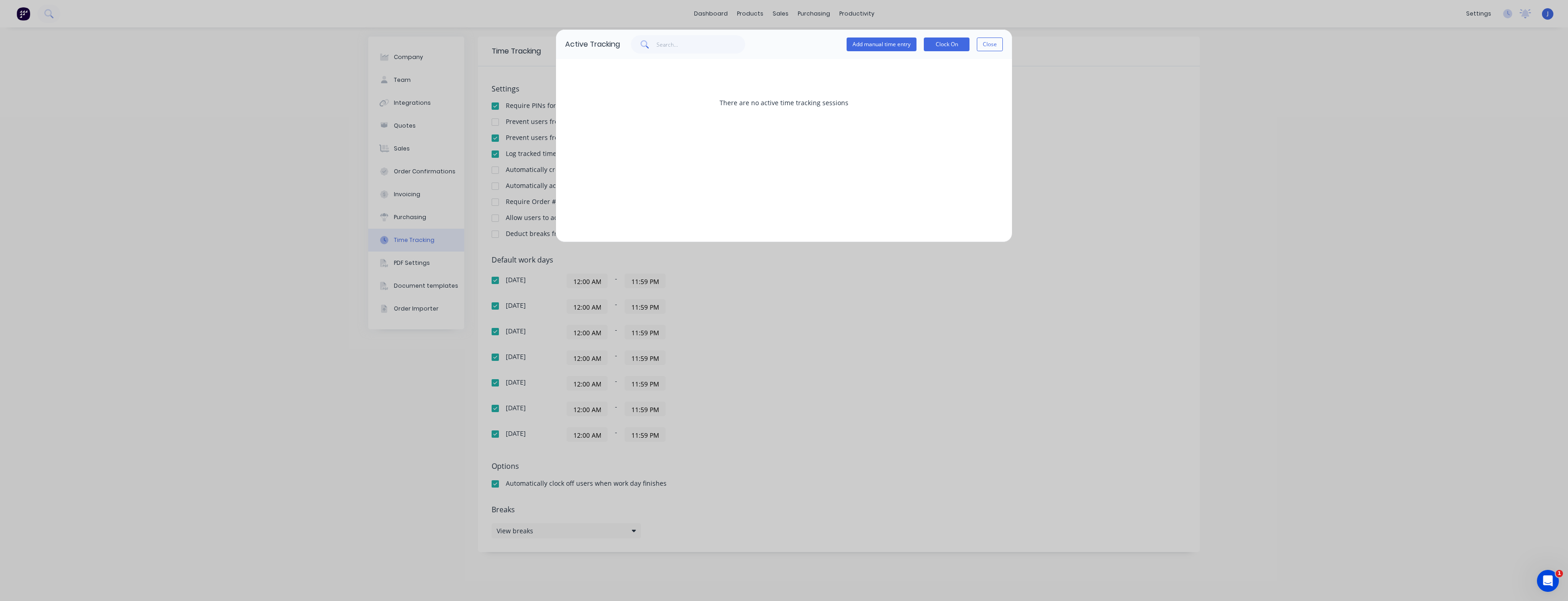
click at [1006, 43] on div "Active Tracking Add manual time entry Clock On Close" at bounding box center [784, 44] width 456 height 29
click at [990, 43] on button "Close" at bounding box center [990, 44] width 26 height 14
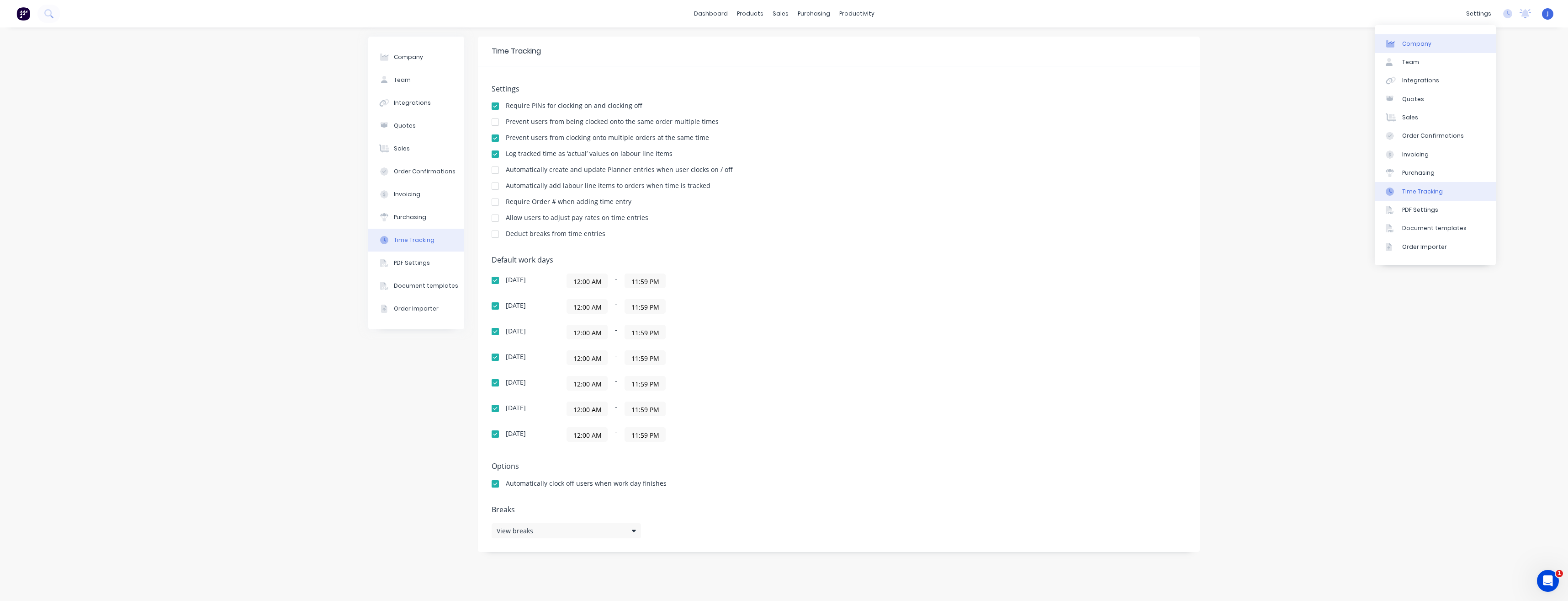
click at [1416, 42] on div "Company" at bounding box center [1416, 44] width 29 height 8
select select "AU"
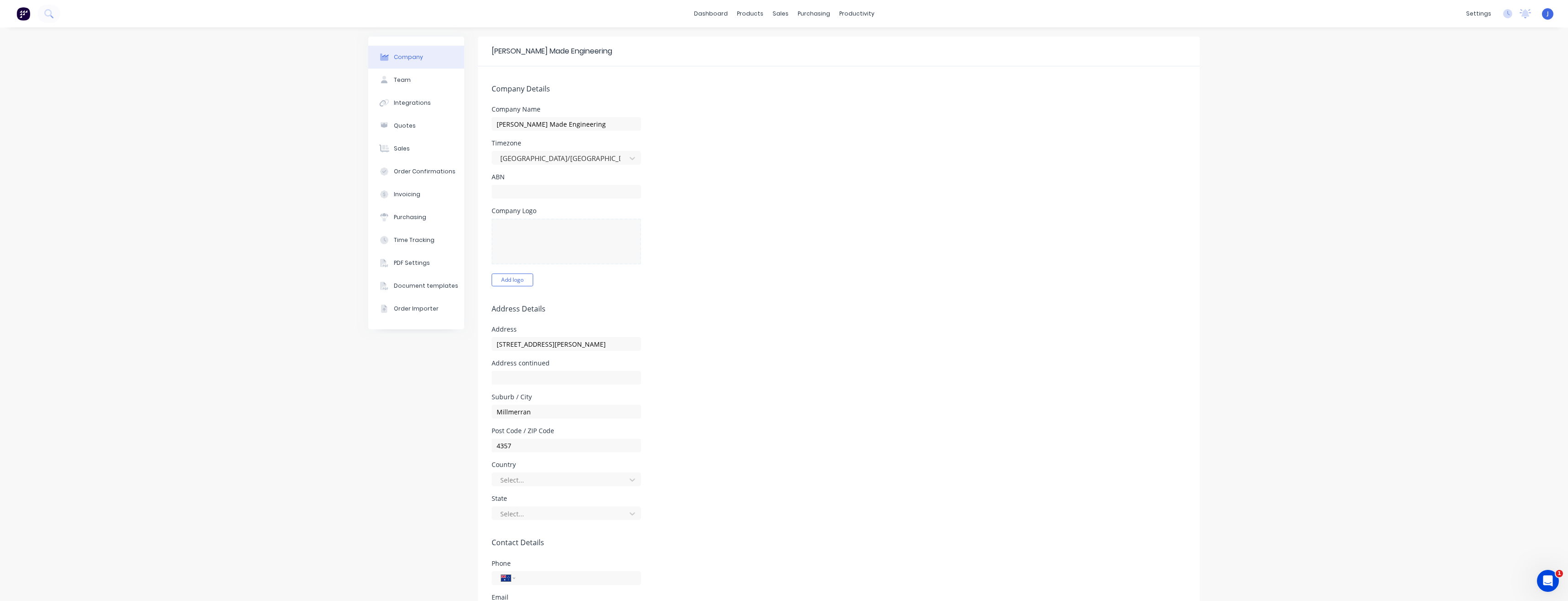
click at [458, 16] on div "dashboard products sales purchasing productivity dashboard products Product Cat…" at bounding box center [784, 13] width 1568 height 27
